Goal: Task Accomplishment & Management: Manage account settings

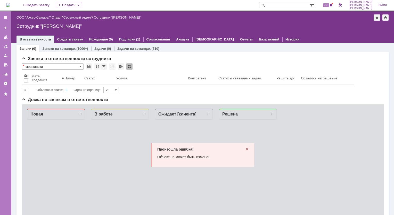
click at [63, 48] on link "Заявки на командах" at bounding box center [58, 49] width 33 height 4
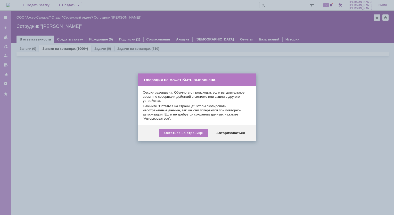
click at [237, 138] on div "Остаться на странице Авторизоваться" at bounding box center [197, 133] width 119 height 16
click at [232, 133] on div "Авторизоваться" at bounding box center [230, 133] width 39 height 8
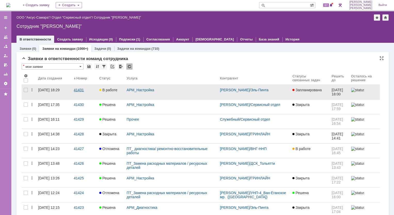
click at [78, 91] on div "41431" at bounding box center [84, 90] width 21 height 4
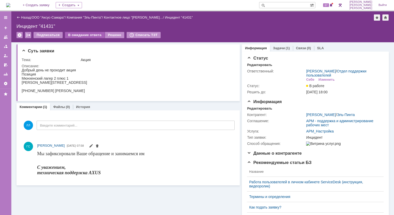
click at [79, 36] on div "В ожидание ответа" at bounding box center [84, 35] width 39 height 6
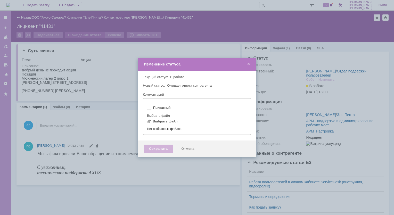
type input "[не указано]"
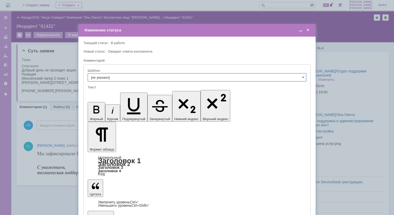
click at [308, 32] on span at bounding box center [307, 30] width 5 height 5
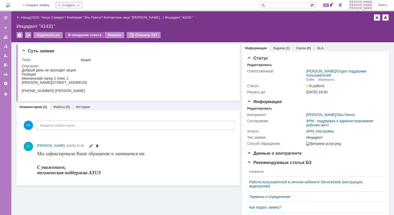
click at [78, 36] on div "В ожидание ответа" at bounding box center [84, 35] width 39 height 6
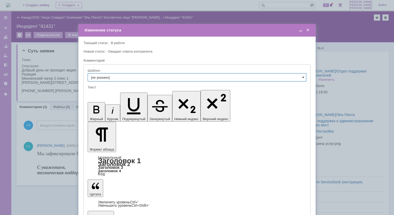
click at [303, 79] on span at bounding box center [303, 77] width 2 height 4
click at [353, 47] on div at bounding box center [197, 107] width 394 height 215
type input "[не указано]"
click at [308, 31] on span at bounding box center [307, 30] width 5 height 5
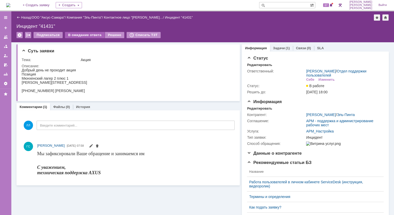
click at [82, 35] on div "В ожидание ответа" at bounding box center [84, 35] width 39 height 6
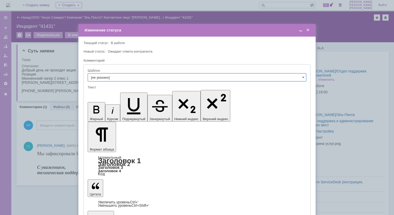
click at [308, 30] on span at bounding box center [307, 30] width 5 height 5
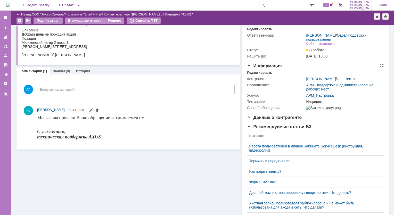
scroll to position [26, 0]
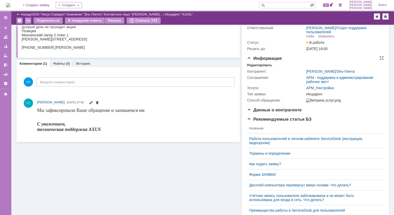
click at [258, 78] on div "Соглашение:" at bounding box center [276, 78] width 58 height 4
click at [314, 79] on link "АРМ - поддержка и администрирование рабочих мест" at bounding box center [339, 80] width 67 height 8
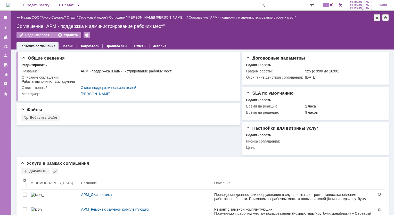
click at [18, 18] on div "Назад" at bounding box center [23, 17] width 14 height 4
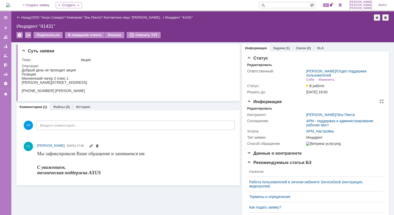
click at [265, 143] on div "Способ обращения:" at bounding box center [276, 143] width 58 height 4
click at [284, 143] on div "Способ обращения:" at bounding box center [276, 143] width 58 height 4
click at [307, 138] on div "Инцидент" at bounding box center [343, 137] width 75 height 4
click at [260, 137] on div "Тип заявки:" at bounding box center [276, 137] width 58 height 4
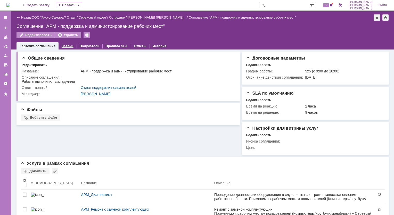
click at [64, 47] on link "Заявки" at bounding box center [68, 46] width 12 height 4
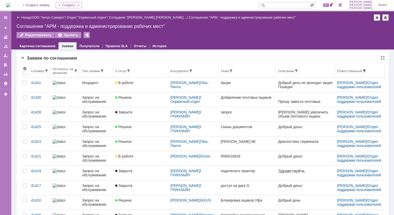
click at [362, 70] on span at bounding box center [364, 71] width 4 height 4
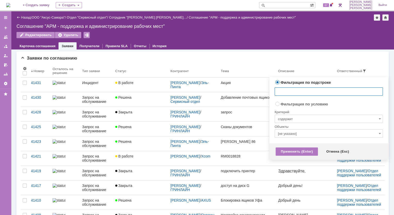
click at [274, 30] on div "Назад | ООО "Аксус-Самара" / Отдел "Сервисный отдел" / Сотрудник "Иванова Марин…" at bounding box center [202, 30] width 382 height 38
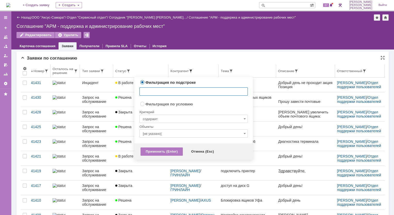
click at [192, 71] on span at bounding box center [191, 71] width 4 height 4
click at [220, 91] on input "text" at bounding box center [193, 91] width 108 height 8
click at [157, 58] on div "Заявки по соглашению" at bounding box center [203, 58] width 364 height 5
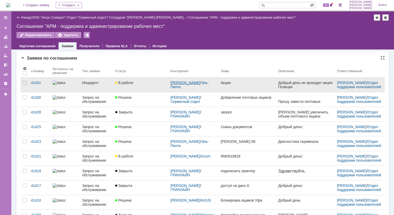
click at [181, 85] on link "[PERSON_NAME]" at bounding box center [185, 83] width 30 height 4
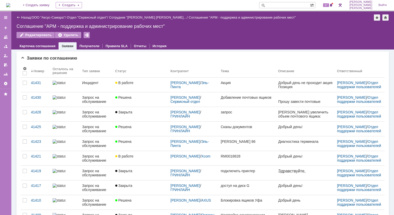
click at [10, 6] on img at bounding box center [8, 5] width 4 height 4
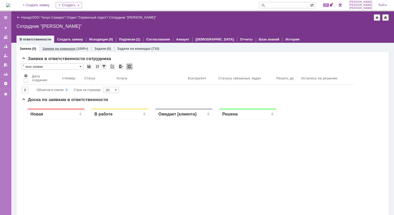
click at [48, 50] on link "Заявки на командах" at bounding box center [58, 49] width 33 height 4
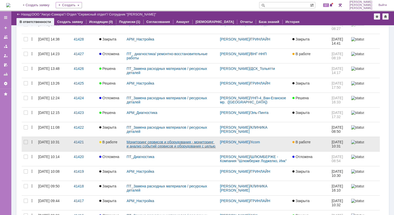
scroll to position [103, 0]
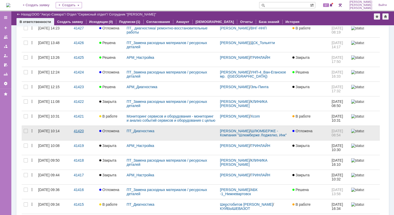
click at [76, 131] on div "41420" at bounding box center [84, 131] width 21 height 4
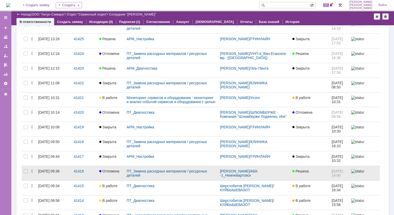
scroll to position [129, 0]
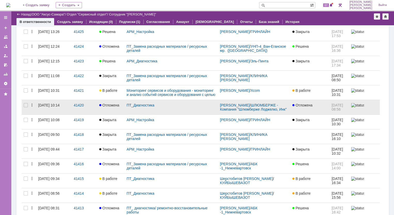
click at [297, 104] on span "Отложена" at bounding box center [302, 105] width 20 height 4
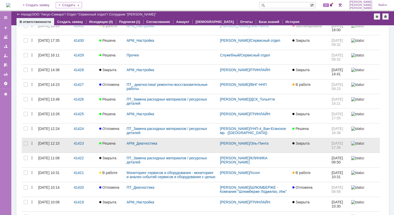
scroll to position [52, 0]
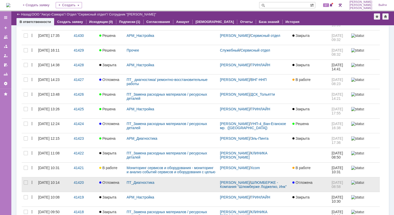
click at [302, 183] on span "Отложена" at bounding box center [302, 182] width 20 height 4
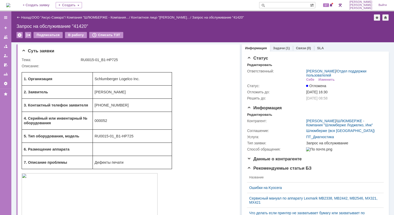
click at [273, 49] on link "Задачи" at bounding box center [279, 48] width 12 height 4
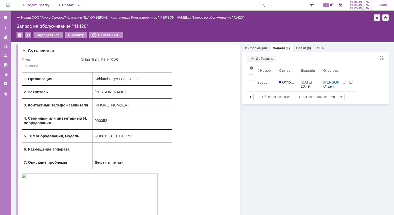
click at [271, 97] on span "Объектов в списке:" at bounding box center [276, 97] width 28 height 4
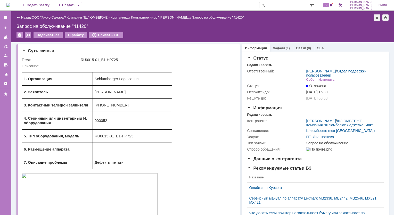
click at [18, 16] on div "Назад" at bounding box center [23, 17] width 14 height 4
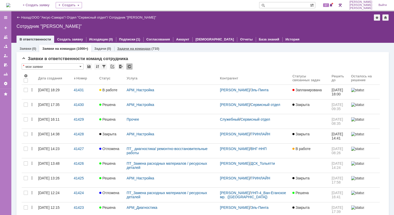
click at [130, 49] on link "Задачи на командах" at bounding box center [134, 49] width 34 height 4
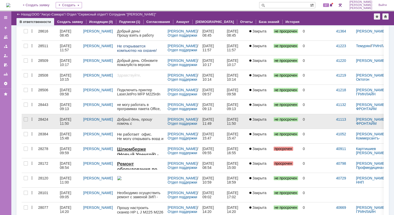
click at [41, 120] on div "28424" at bounding box center [47, 119] width 18 height 4
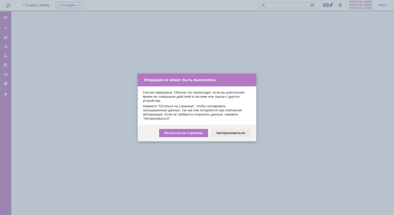
click at [230, 135] on div "Авторизоваться" at bounding box center [230, 133] width 39 height 8
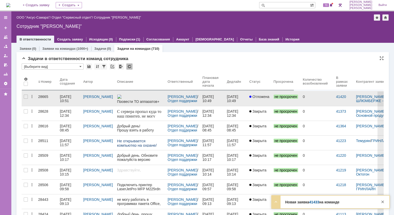
click at [69, 101] on div "[DATE] 10:51" at bounding box center [66, 99] width 12 height 8
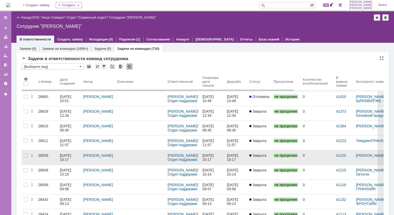
click at [119, 157] on link at bounding box center [140, 157] width 51 height 14
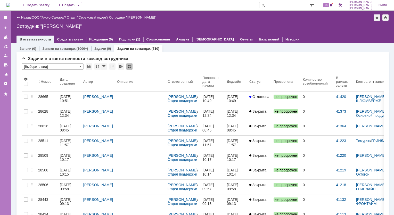
drag, startPoint x: 48, startPoint y: 45, endPoint x: 48, endPoint y: 48, distance: 2.6
click at [48, 47] on div "Заявки на командах (1000+)" at bounding box center [65, 48] width 52 height 7
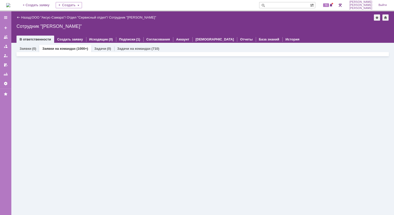
click at [65, 49] on link "Заявки на командах" at bounding box center [58, 49] width 33 height 4
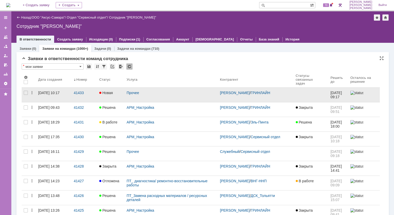
click at [56, 94] on div "[DATE] 10:17" at bounding box center [48, 93] width 21 height 4
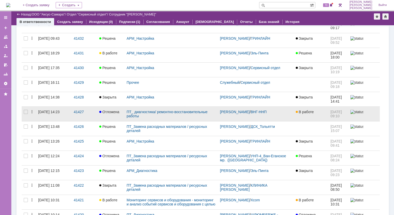
click at [106, 112] on span "Отложена" at bounding box center [109, 112] width 20 height 4
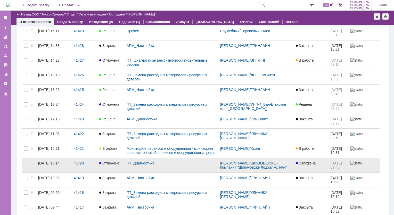
click at [70, 162] on link "[DATE] 10:14" at bounding box center [54, 165] width 36 height 14
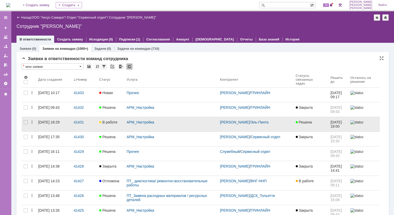
click at [103, 127] on link "В работе" at bounding box center [110, 124] width 27 height 14
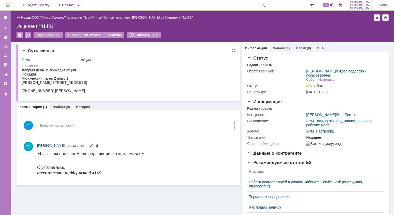
click at [107, 67] on div "Описание:" at bounding box center [128, 66] width 212 height 4
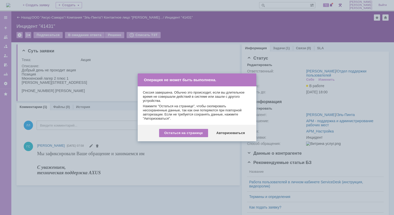
click at [230, 135] on div "Авторизоваться" at bounding box center [230, 133] width 39 height 8
